Goal: Transaction & Acquisition: Purchase product/service

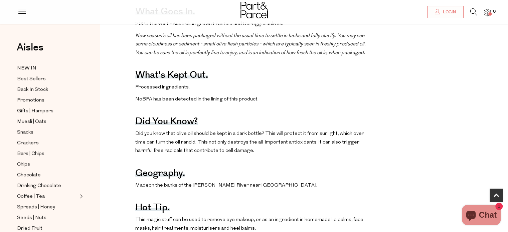
scroll to position [367, 0]
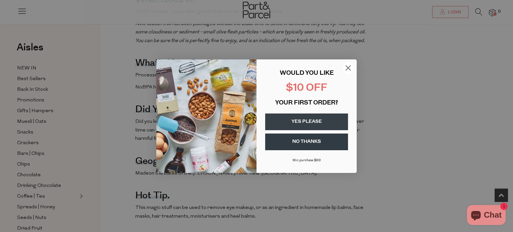
click at [349, 65] on circle "Close dialog" at bounding box center [348, 67] width 11 height 11
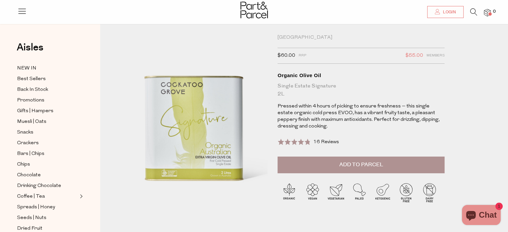
scroll to position [0, 0]
